Goal: Task Accomplishment & Management: Use online tool/utility

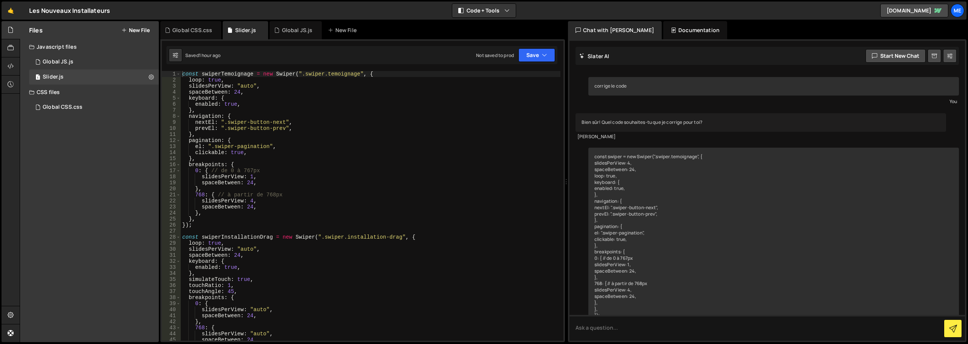
scroll to position [2510, 0]
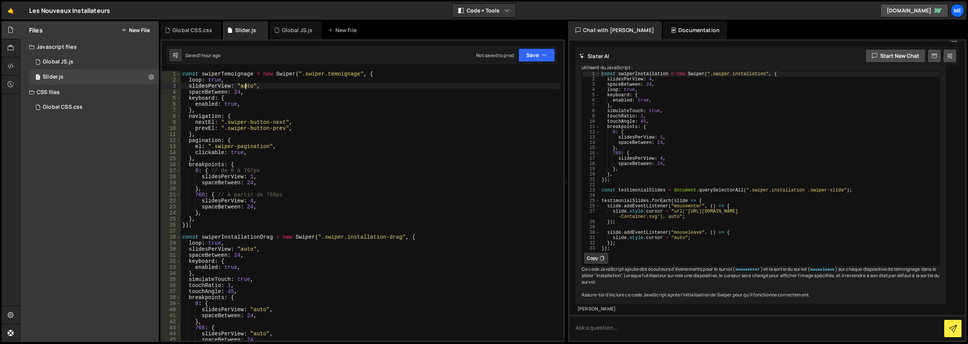
click at [246, 85] on div "const swiperTemoignage = new Swiper ( ".swiper.temoignage" , { loop : true , sl…" at bounding box center [371, 212] width 380 height 282
click at [408, 149] on div "const swiperTemoignage = new Swiper ( ".swiper.temoignage" , { loop : true , sl…" at bounding box center [371, 212] width 380 height 282
click at [526, 57] on button "Save" at bounding box center [536, 55] width 37 height 14
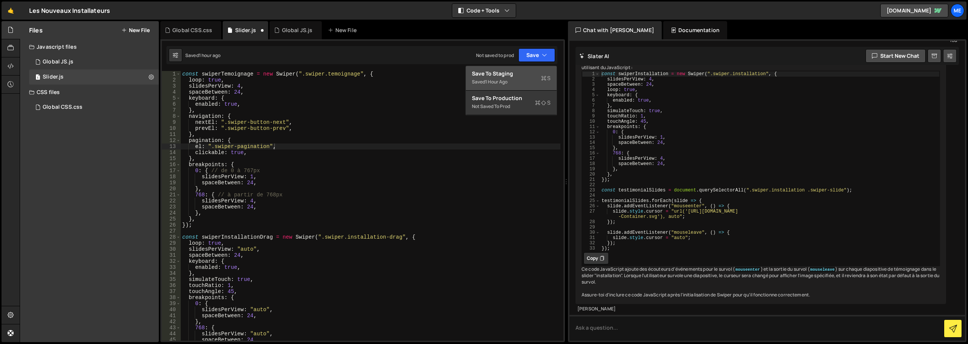
click at [524, 79] on div "Saved 1 hour ago" at bounding box center [511, 82] width 79 height 9
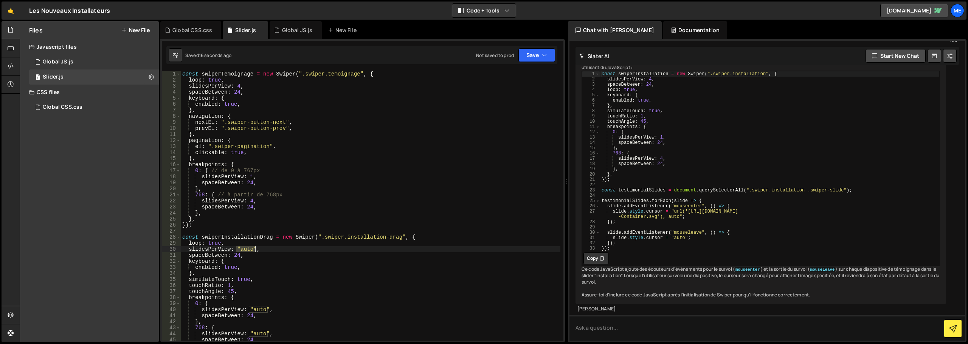
drag, startPoint x: 236, startPoint y: 247, endPoint x: 254, endPoint y: 248, distance: 17.8
click at [254, 248] on div "const swiperTemoignage = new Swiper ( ".swiper.temoignage" , { loop : true , sl…" at bounding box center [371, 212] width 380 height 282
click at [239, 85] on div "const swiperTemoignage = new Swiper ( ".swiper.temoignage" , { loop : true , sl…" at bounding box center [371, 212] width 380 height 282
paste textarea ""auto""
click at [531, 49] on button "Save" at bounding box center [536, 55] width 37 height 14
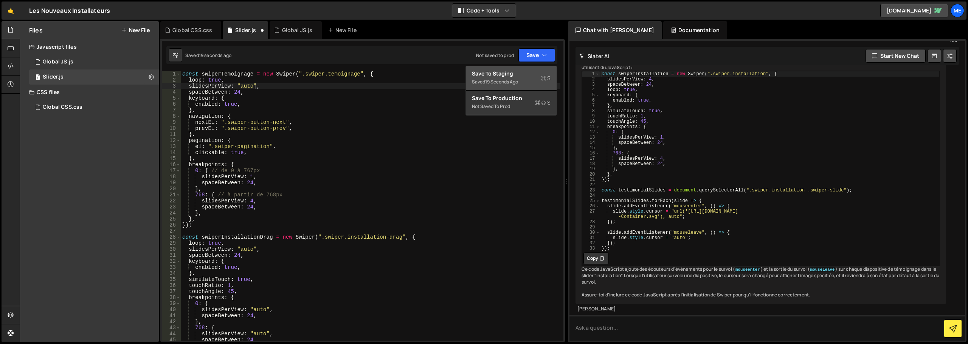
click at [528, 71] on div "Save to Staging S" at bounding box center [511, 74] width 79 height 8
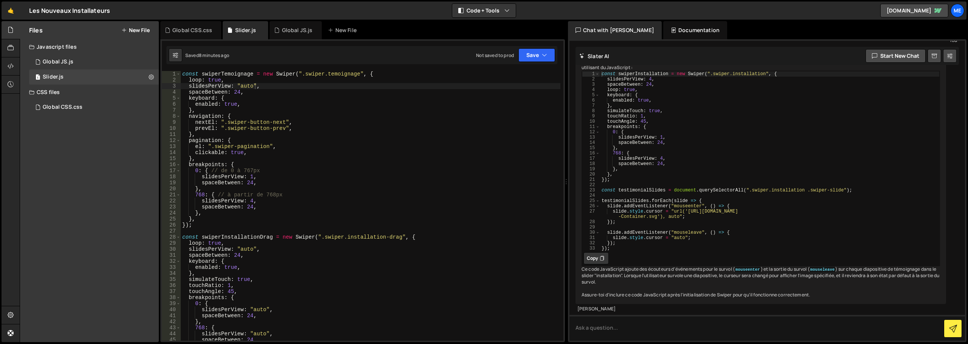
click at [321, 116] on div "const swiperTemoignage = new Swiper ( ".swiper.temoignage" , { loop : true , sl…" at bounding box center [371, 212] width 380 height 282
click at [212, 80] on div "const swiperTemoignage = new Swiper ( ".swiper.temoignage" , { loop : true , sl…" at bounding box center [371, 212] width 380 height 282
drag, startPoint x: 536, startPoint y: 50, endPoint x: 531, endPoint y: 66, distance: 16.3
click at [536, 51] on button "Save" at bounding box center [536, 55] width 37 height 14
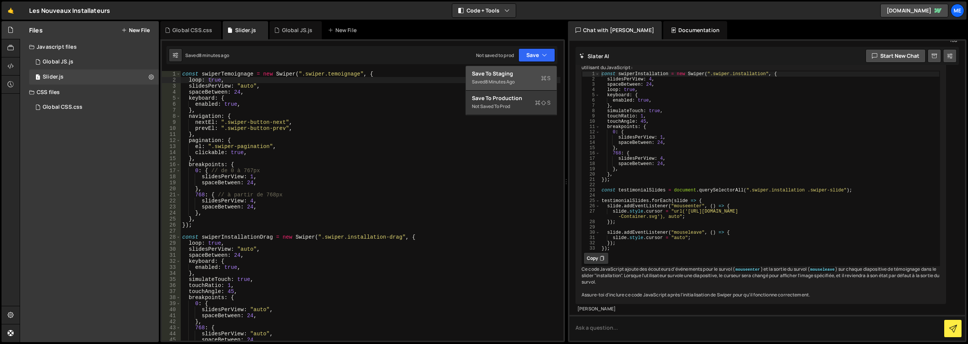
click at [523, 77] on div "Save to Staging S" at bounding box center [511, 74] width 79 height 8
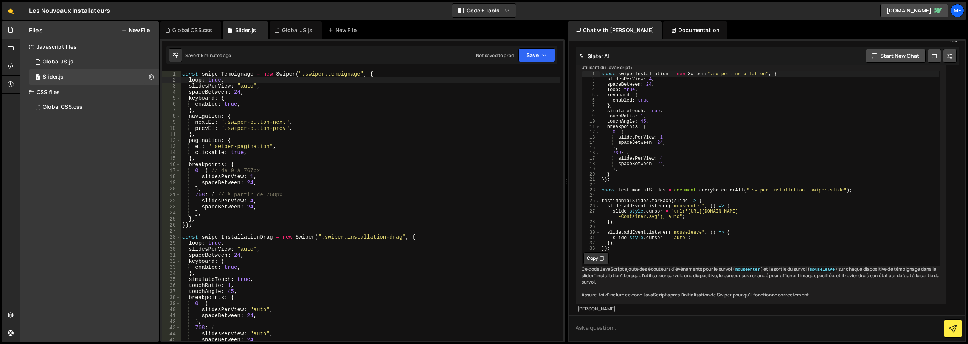
type textarea "slidesPerView: "auto","
click at [272, 86] on div "const swiperTemoignage = new Swiper ( ".swiper.temoignage" , { loop : true , sl…" at bounding box center [371, 212] width 380 height 282
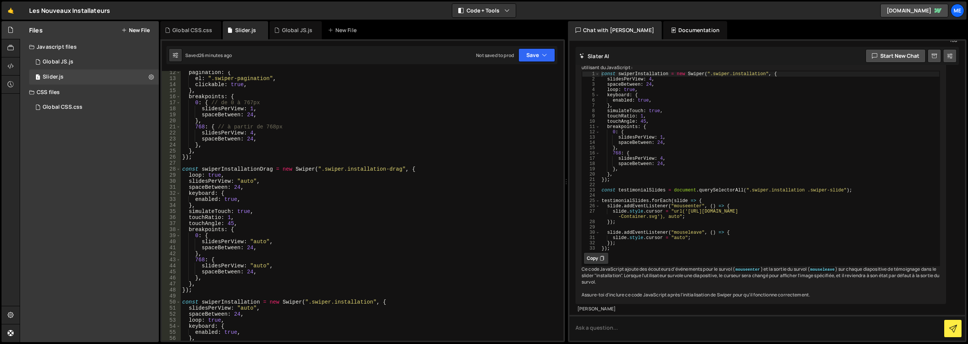
scroll to position [68, 0]
